Goal: Check status: Check status

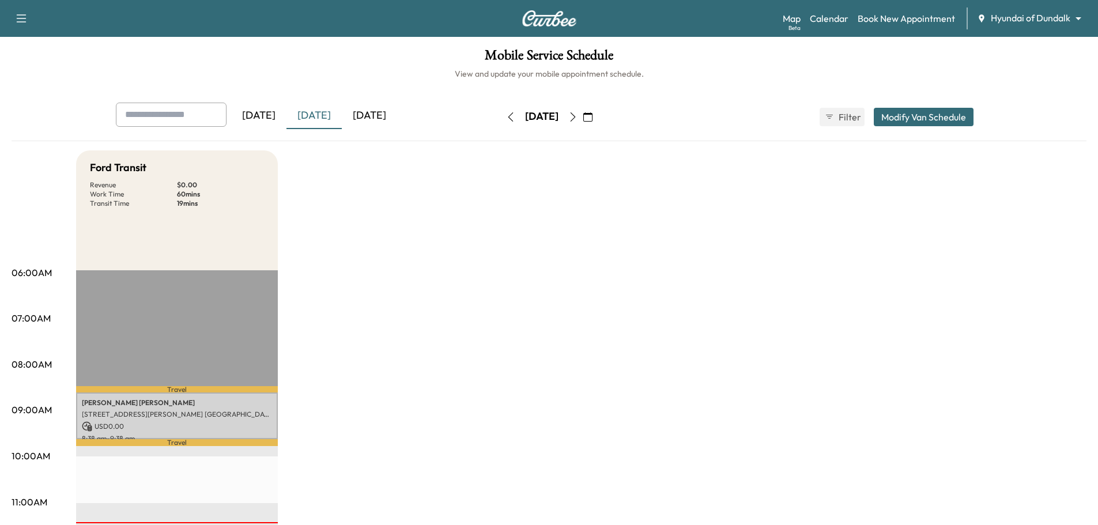
click at [377, 114] on div "[DATE]" at bounding box center [369, 116] width 55 height 27
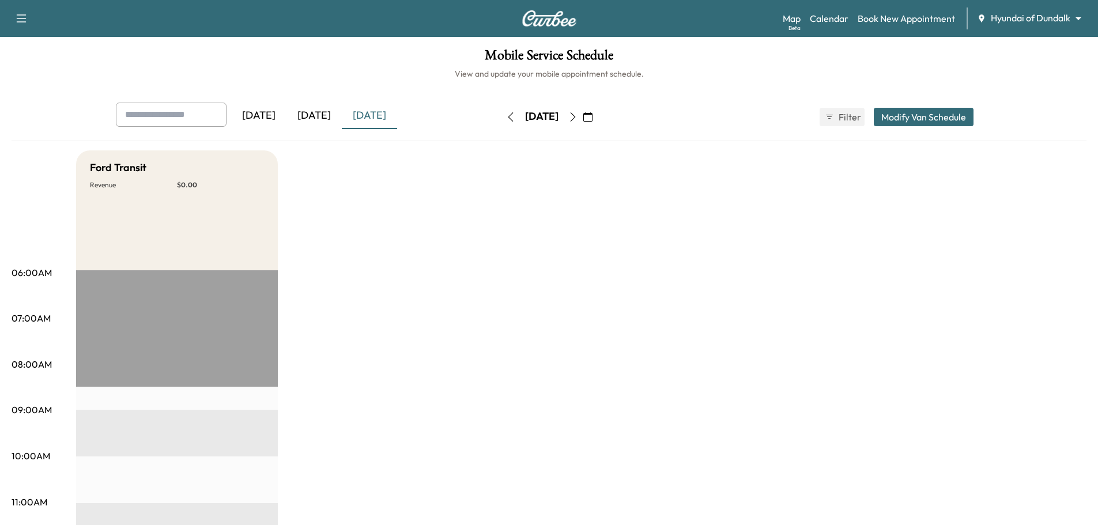
click at [578, 117] on icon "button" at bounding box center [572, 116] width 9 height 9
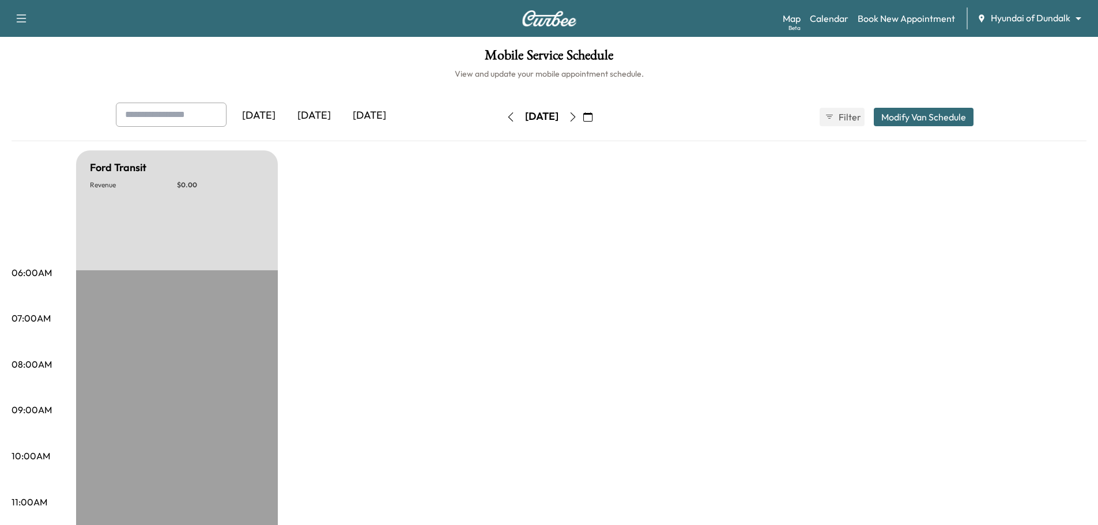
click at [583, 118] on button "button" at bounding box center [573, 117] width 20 height 18
click at [578, 119] on icon "button" at bounding box center [572, 116] width 9 height 9
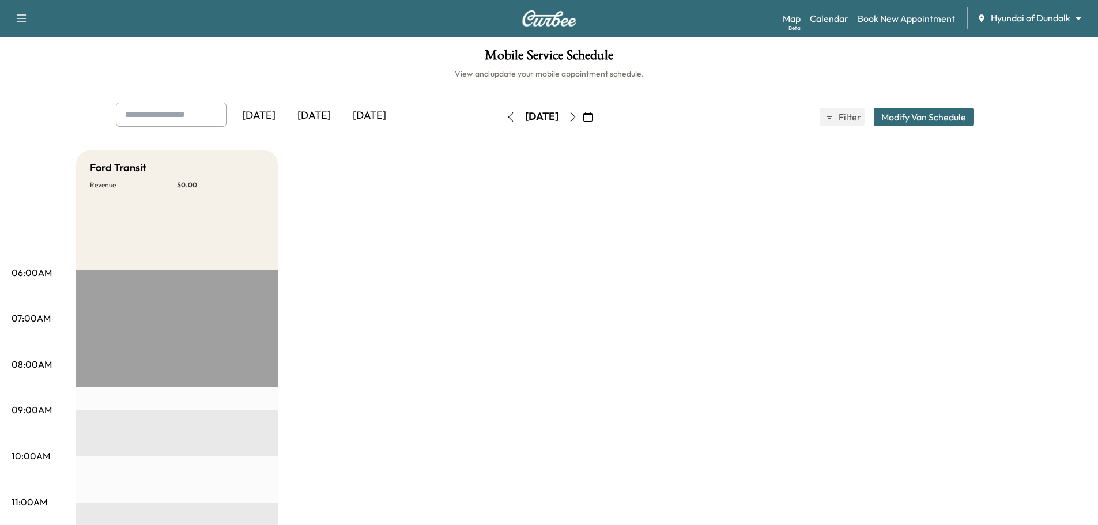
click at [583, 119] on button "button" at bounding box center [573, 117] width 20 height 18
click at [578, 116] on icon "button" at bounding box center [572, 116] width 9 height 9
